Goal: Task Accomplishment & Management: Manage account settings

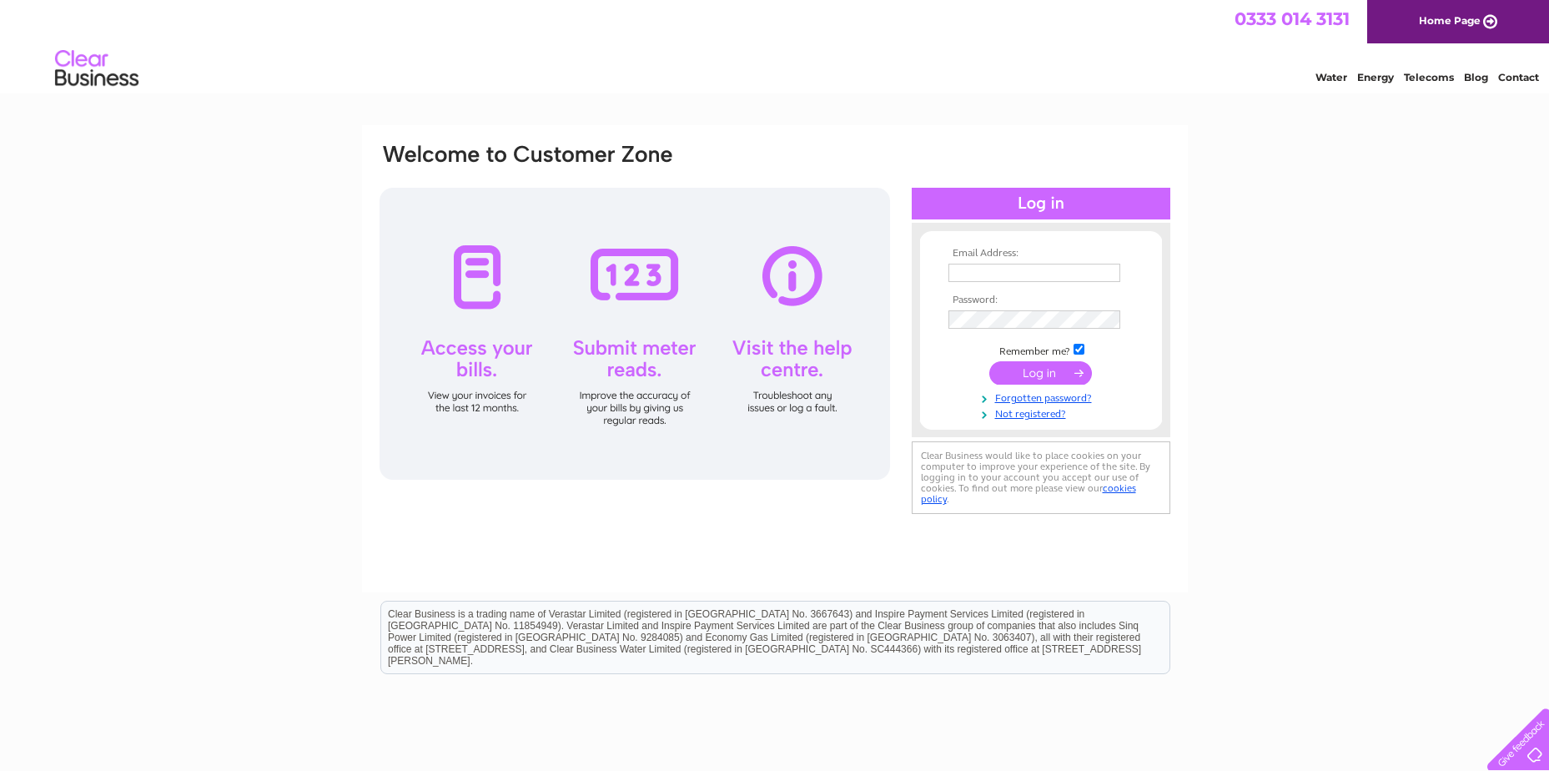
type input "[EMAIL_ADDRESS][DOMAIN_NAME]"
click at [1060, 373] on input "submit" at bounding box center [1040, 372] width 103 height 23
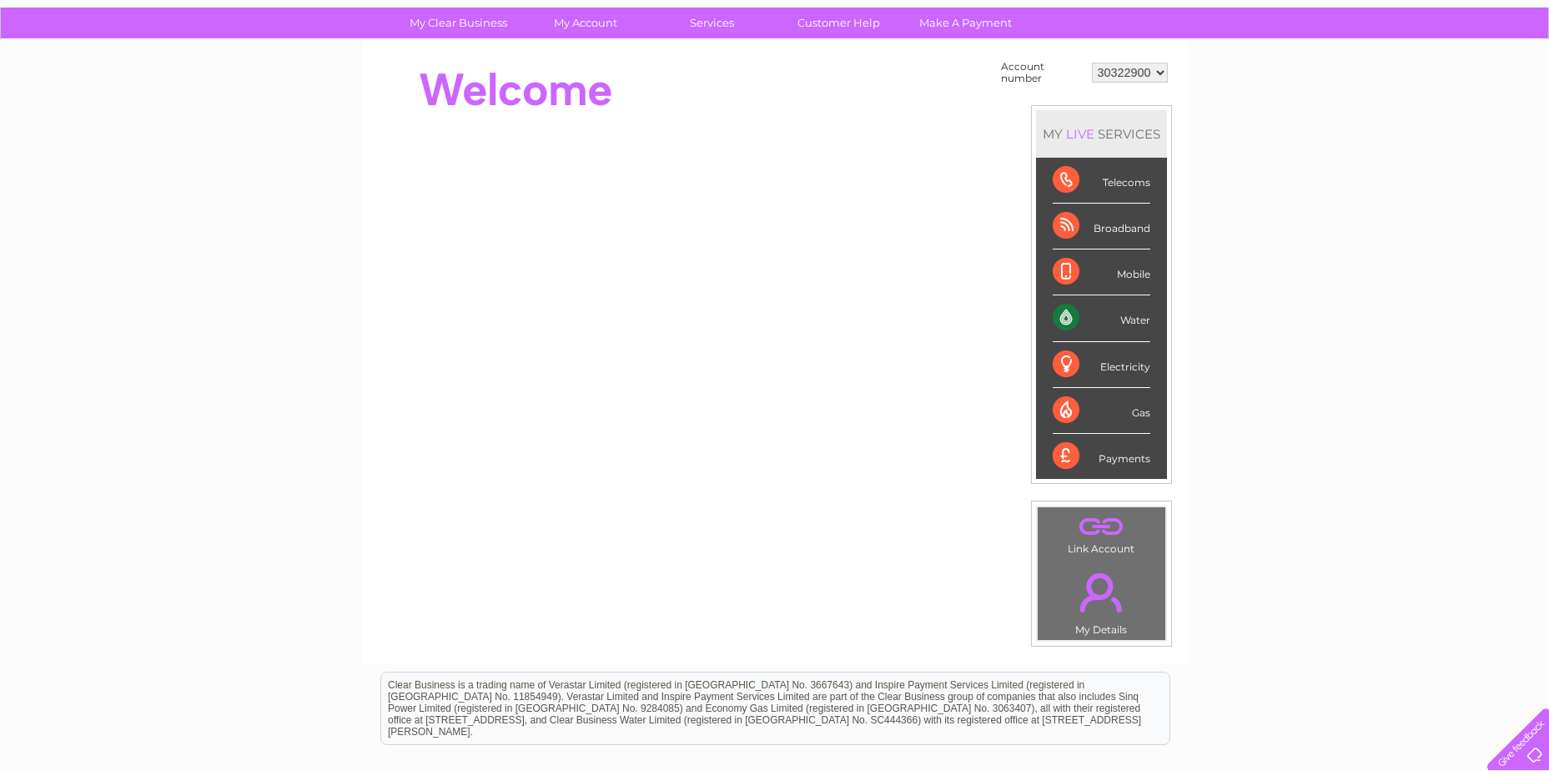
scroll to position [83, 0]
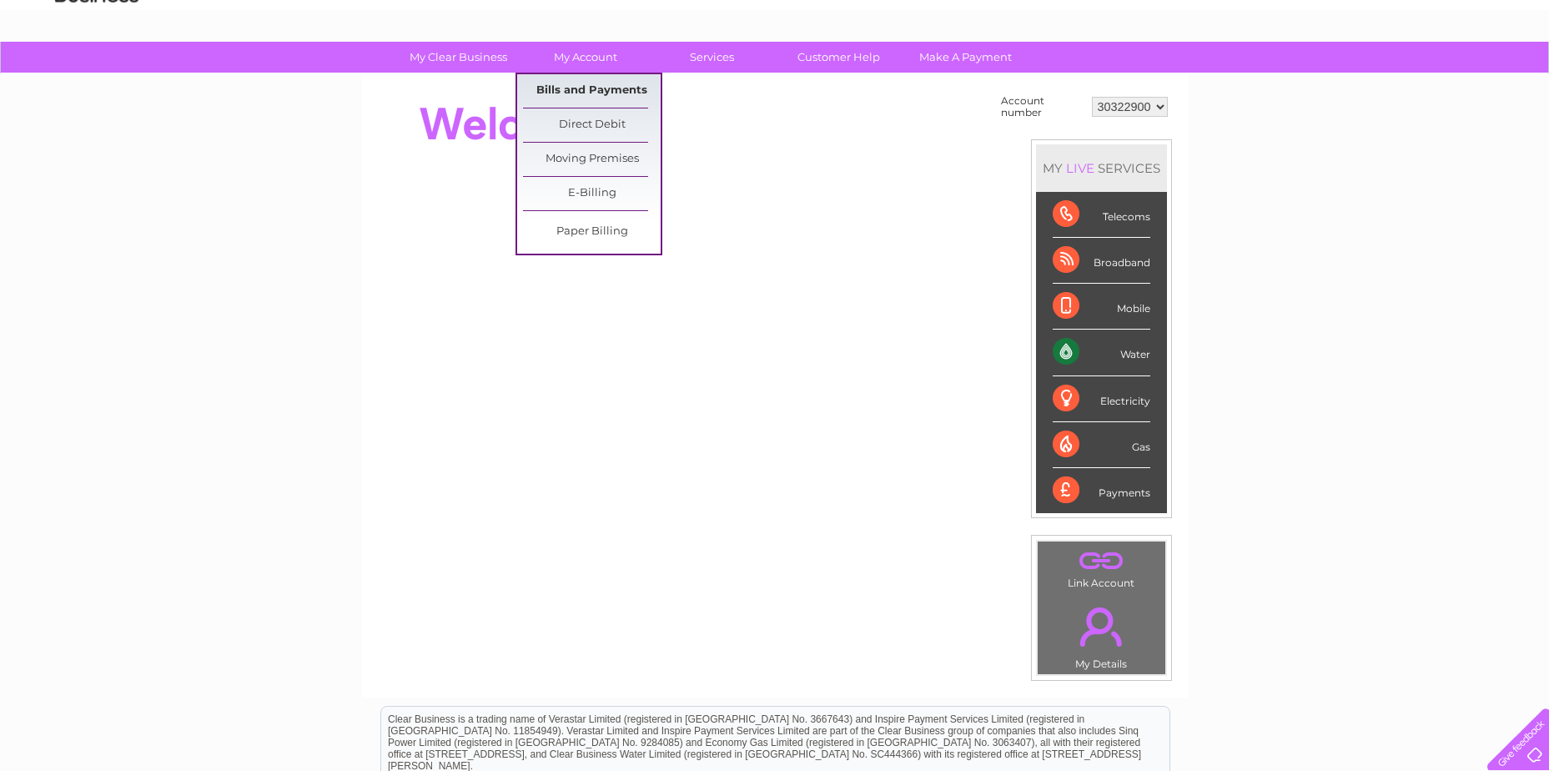
click at [584, 86] on link "Bills and Payments" at bounding box center [592, 90] width 138 height 33
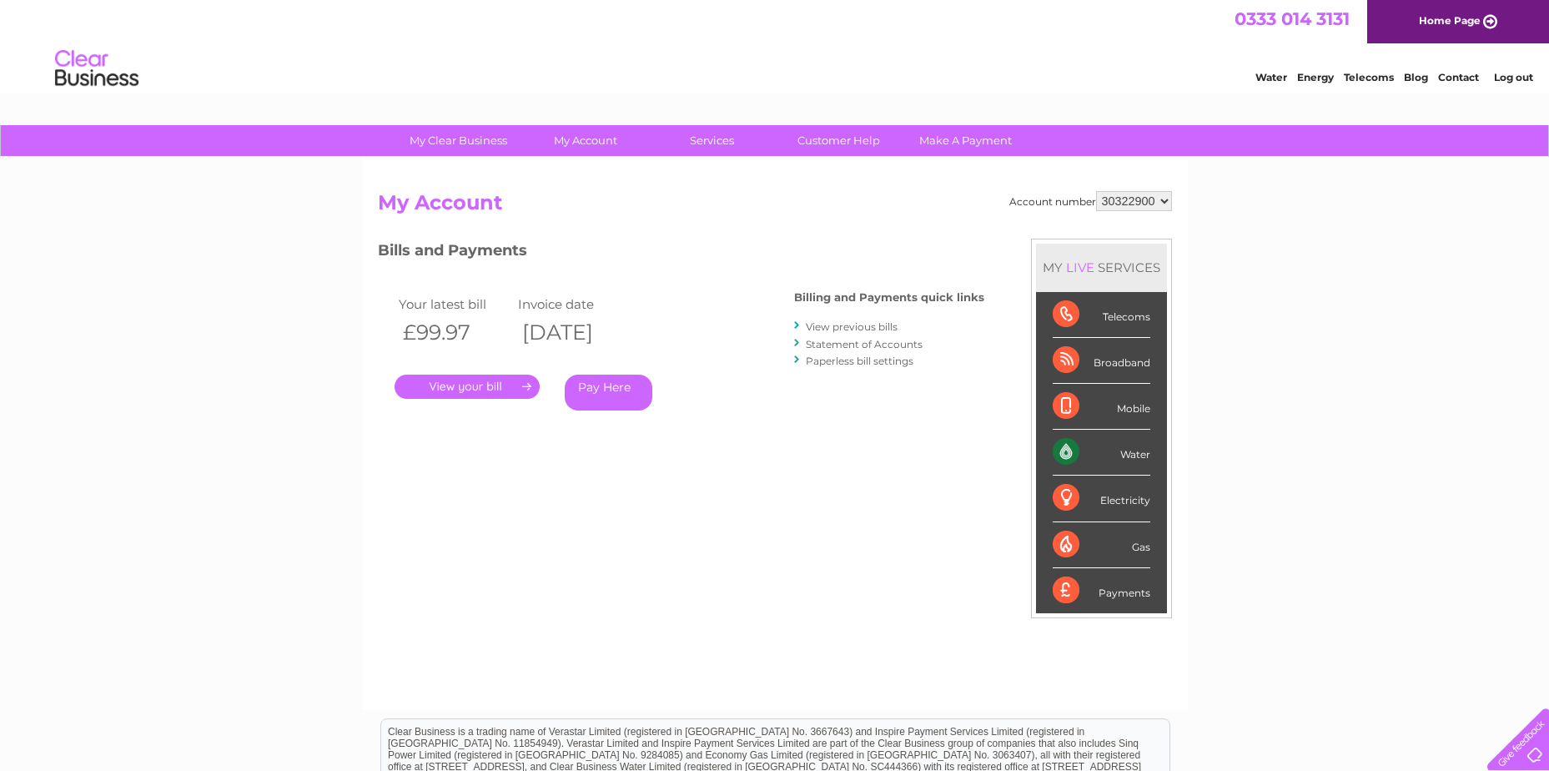
click at [501, 369] on div ". Pay Here" at bounding box center [562, 362] width 334 height 25
click at [495, 390] on link "." at bounding box center [467, 387] width 145 height 24
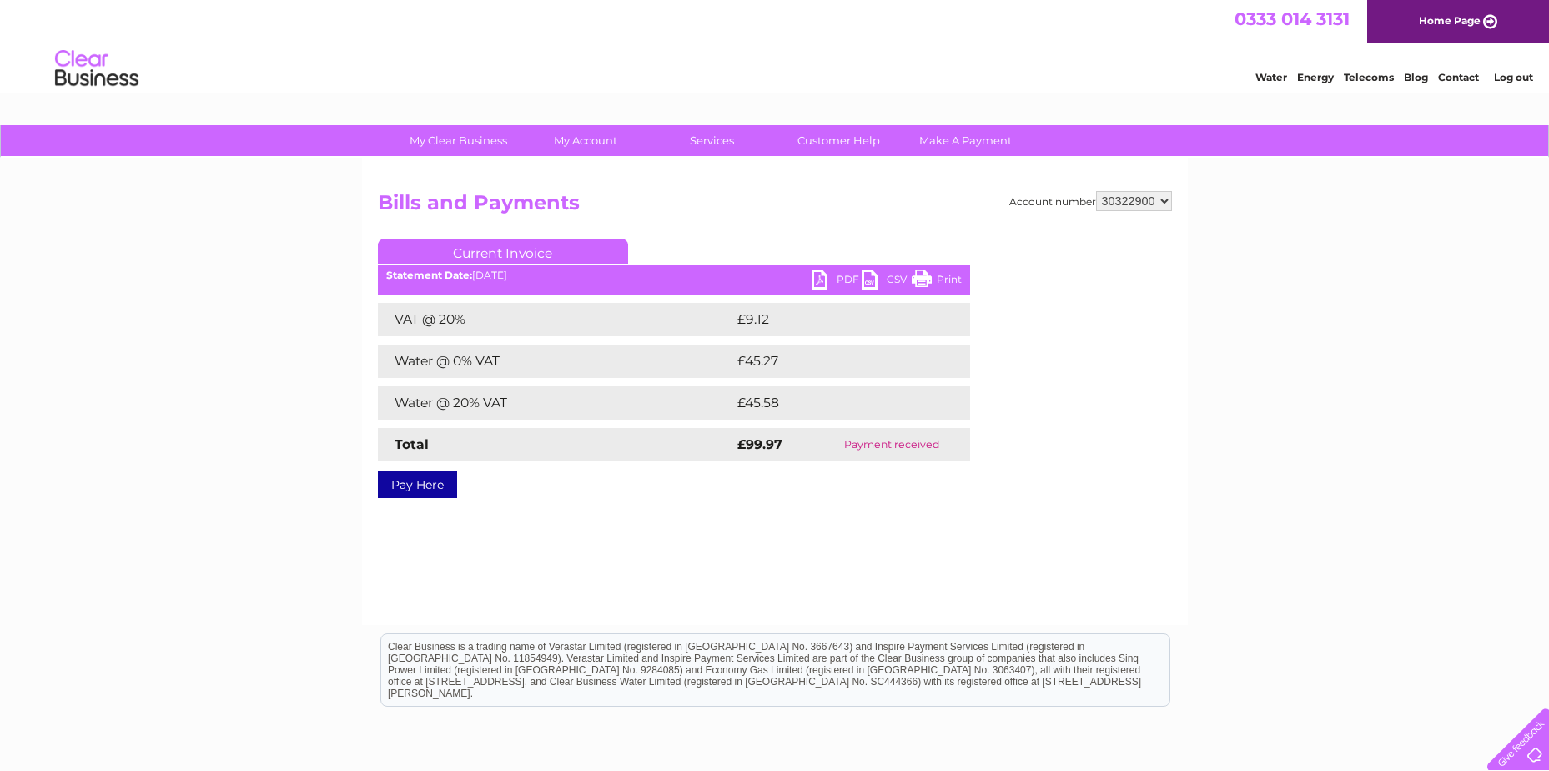
click at [845, 276] on link "PDF" at bounding box center [837, 281] width 50 height 24
